Goal: Navigation & Orientation: Find specific page/section

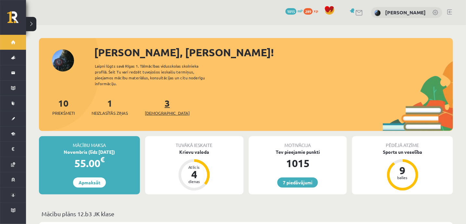
click at [156, 98] on link "3 Ieskaites" at bounding box center [167, 106] width 45 height 19
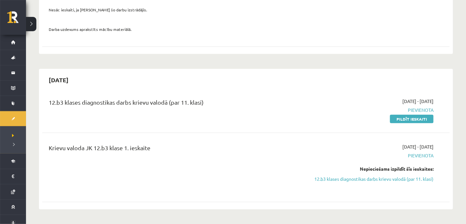
scroll to position [123, 0]
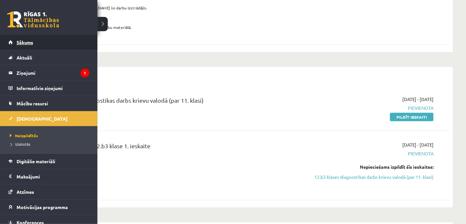
click at [15, 41] on link "Sākums" at bounding box center [48, 42] width 81 height 15
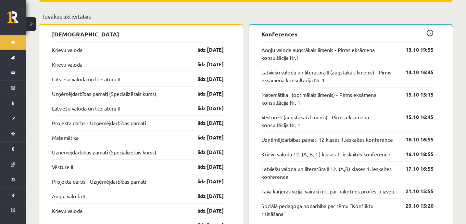
scroll to position [526, 0]
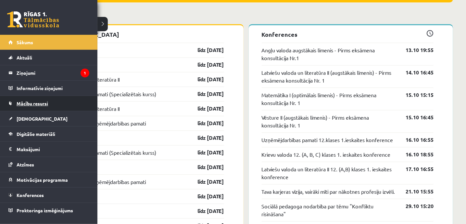
click at [25, 98] on link "Mācību resursi" at bounding box center [48, 103] width 81 height 15
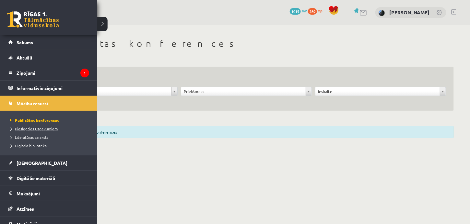
click at [28, 126] on span "Pieslēgties Uzdevumiem" at bounding box center [33, 128] width 50 height 5
